Goal: Check status

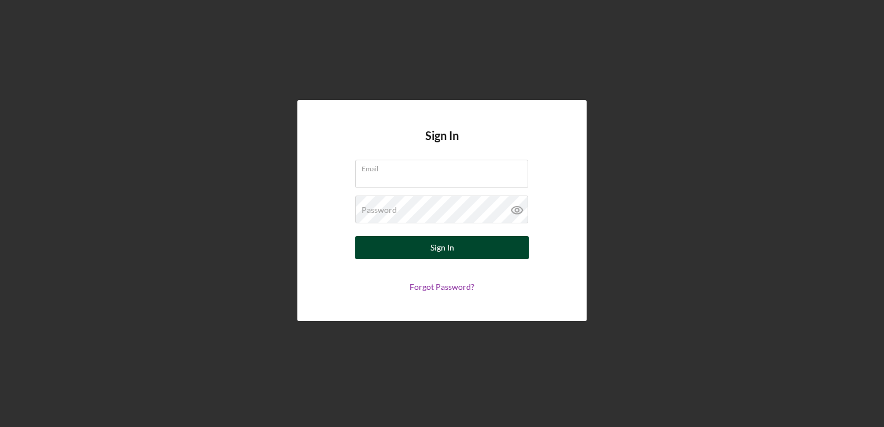
type input "[EMAIL_ADDRESS][DOMAIN_NAME]"
click at [413, 254] on button "Sign In" at bounding box center [442, 247] width 174 height 23
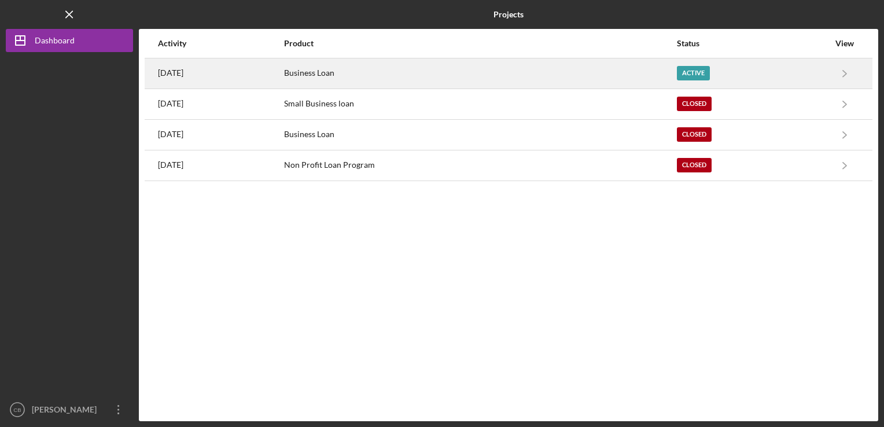
click at [414, 65] on div "Business Loan" at bounding box center [480, 73] width 392 height 29
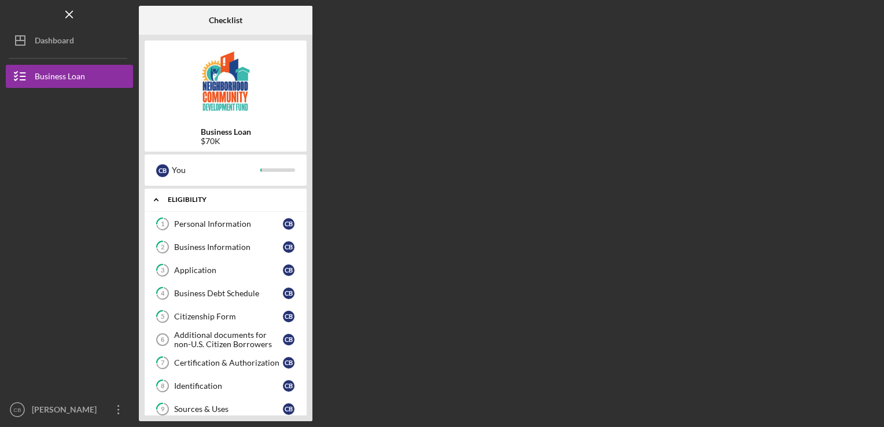
click at [215, 195] on div "Icon/Expander Eligibility 1 / 12" at bounding box center [226, 200] width 162 height 24
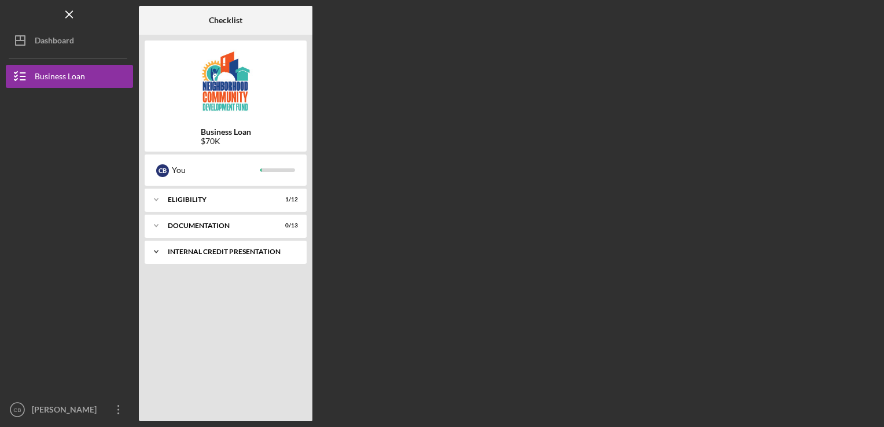
click at [214, 256] on div "Icon/Expander Internal Credit Presentation 0 / 1" at bounding box center [226, 251] width 162 height 23
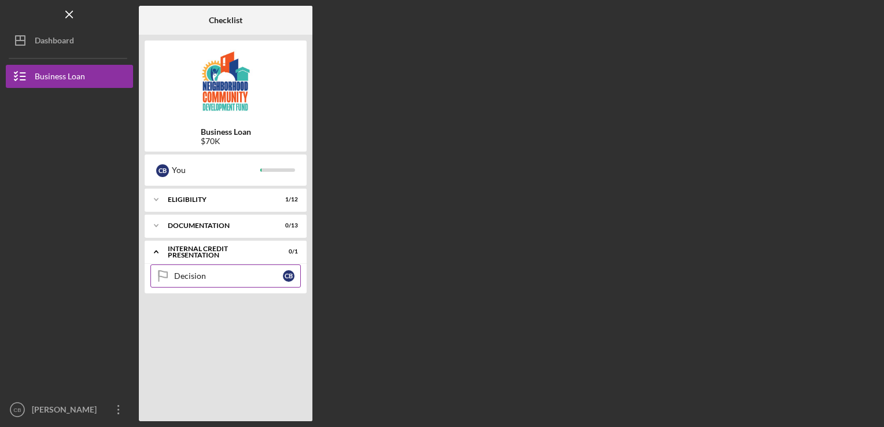
click at [197, 279] on div "Decision" at bounding box center [228, 275] width 109 height 9
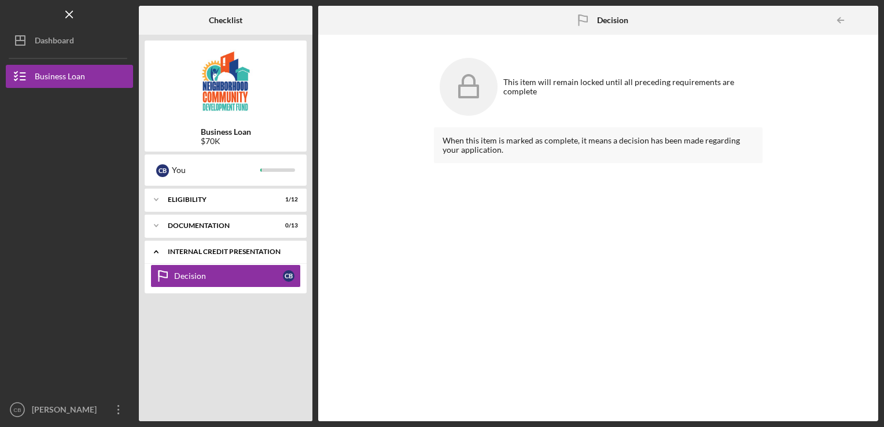
click at [225, 249] on div "Internal Credit Presentation" at bounding box center [230, 251] width 124 height 7
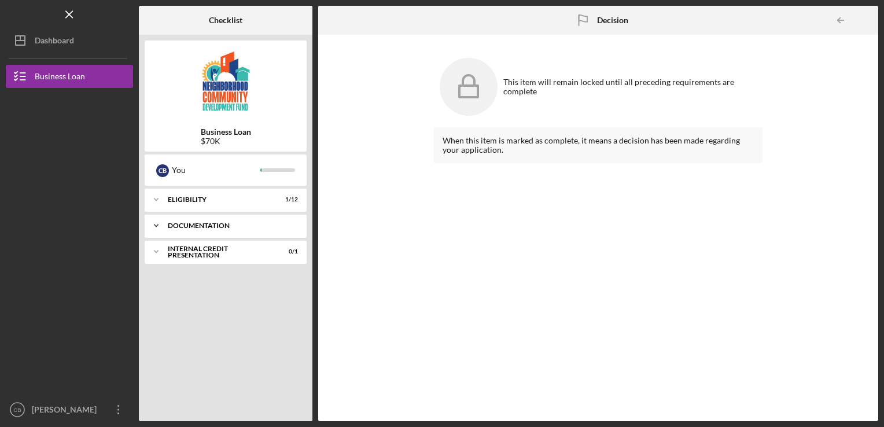
click at [231, 223] on div "documentation" at bounding box center [230, 225] width 124 height 7
